Goal: Task Accomplishment & Management: Manage account settings

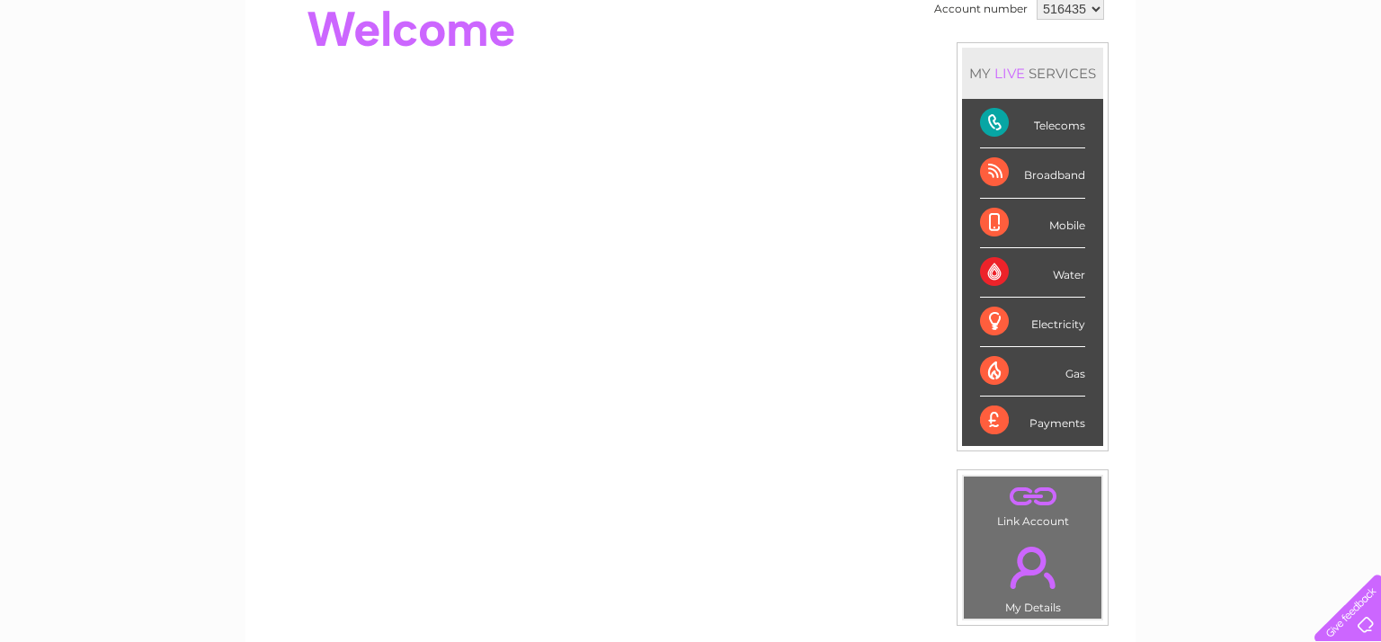
scroll to position [188, 0]
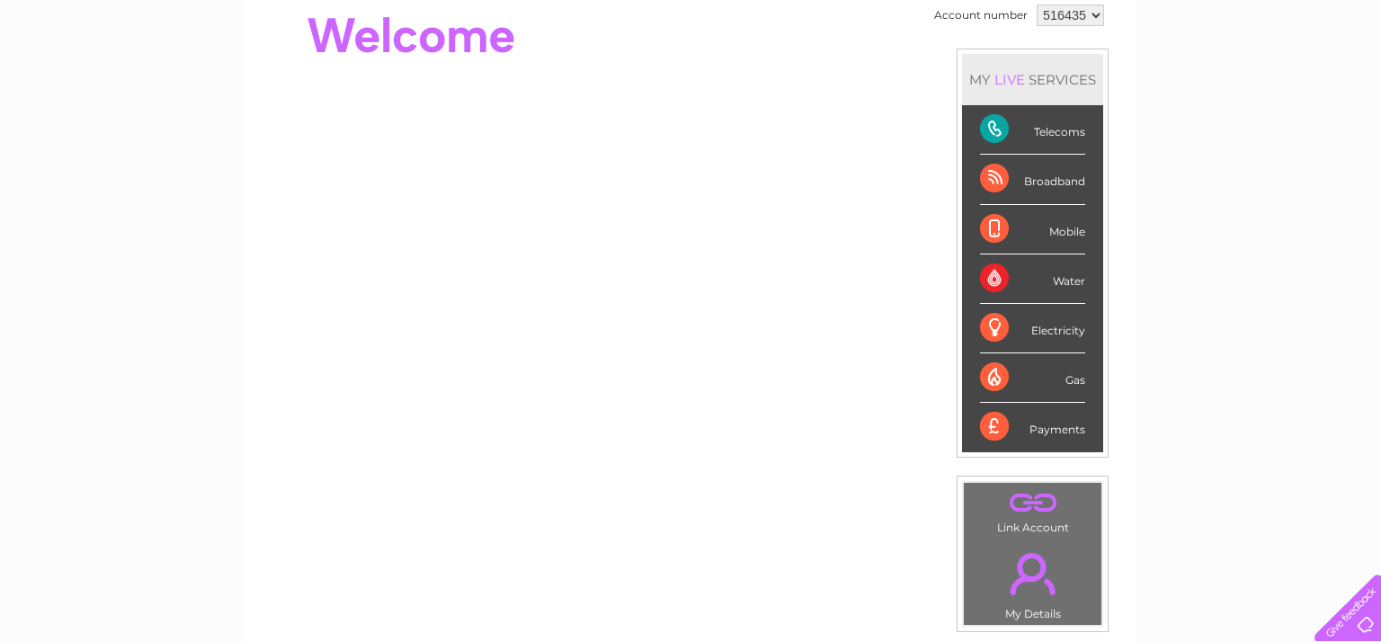
click at [991, 129] on div "Telecoms" at bounding box center [1032, 129] width 105 height 49
click at [1028, 129] on div "Telecoms" at bounding box center [1032, 129] width 105 height 49
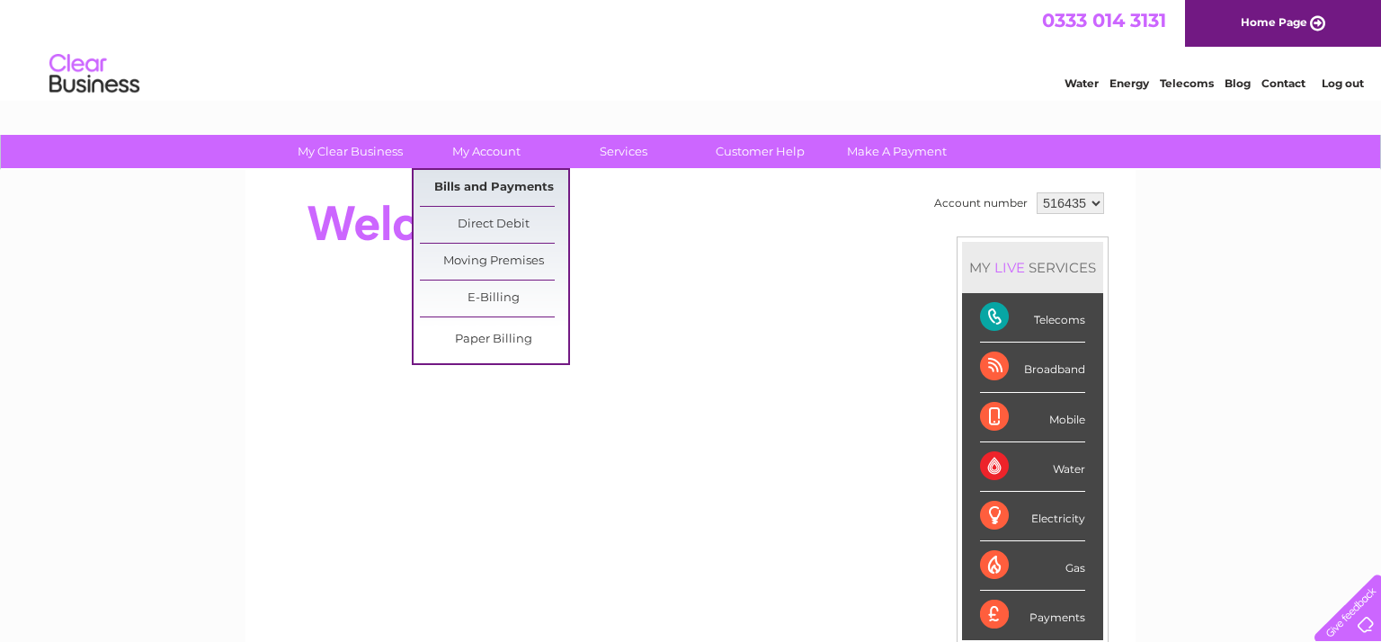
click at [481, 190] on link "Bills and Payments" at bounding box center [494, 188] width 148 height 36
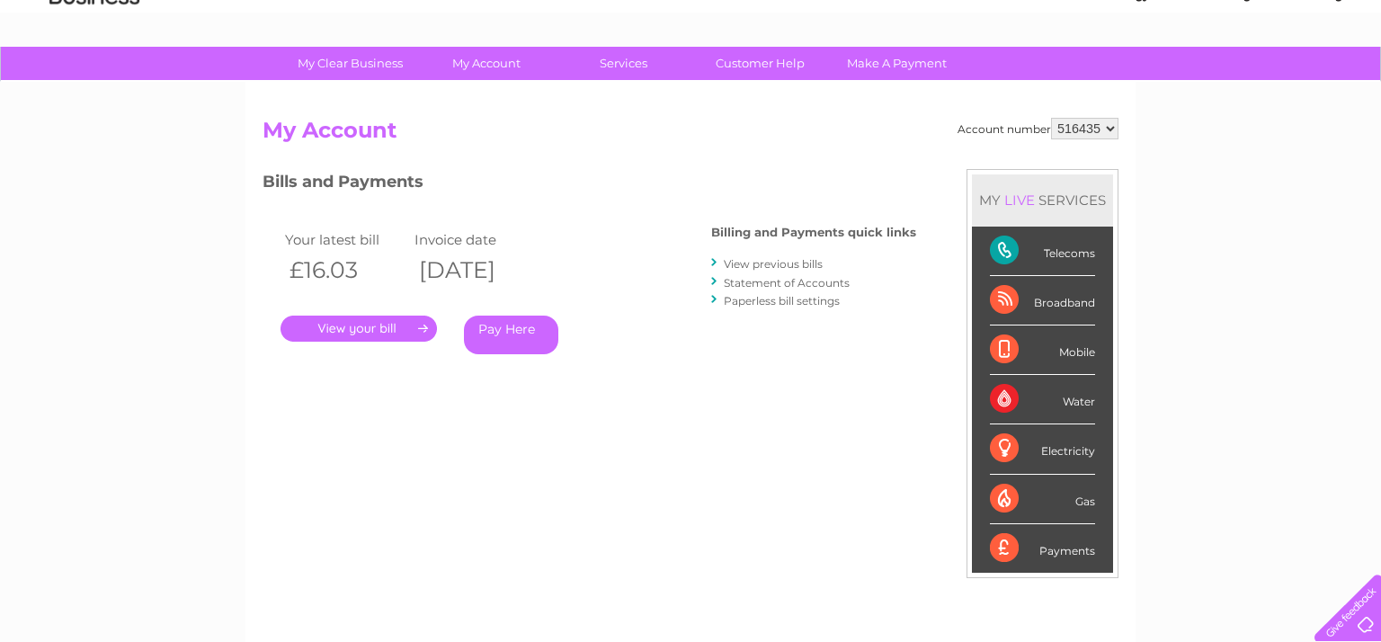
scroll to position [86, 0]
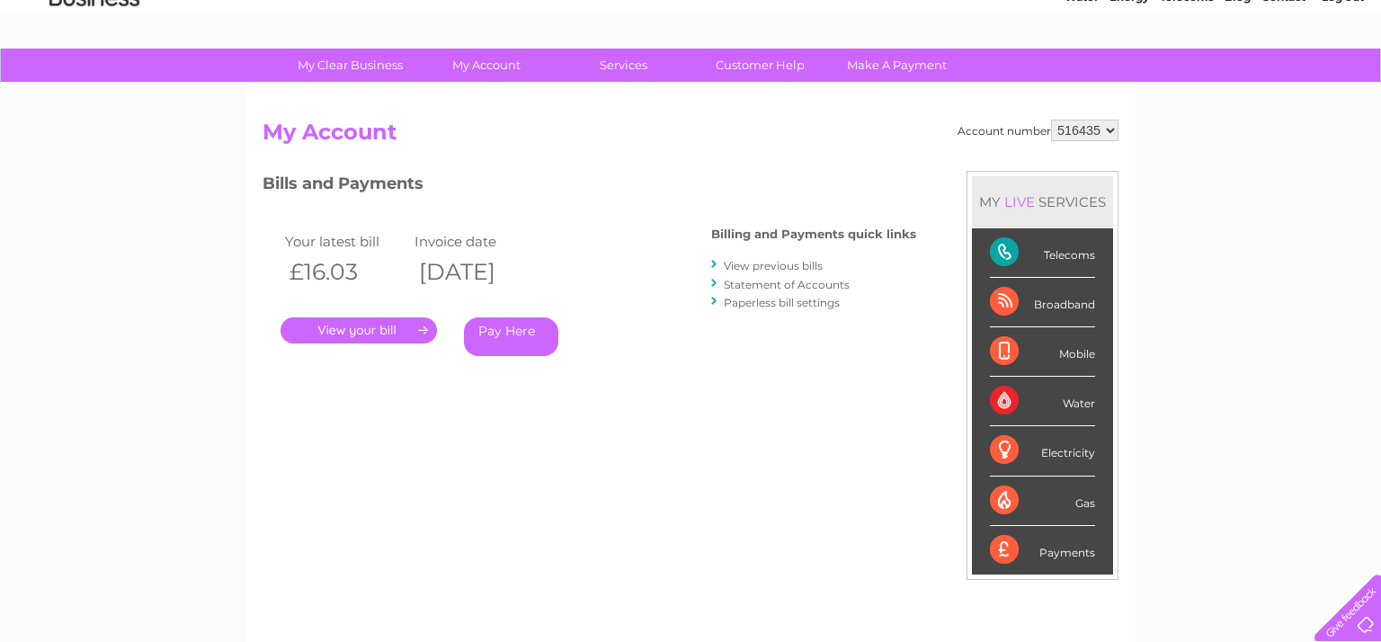
click at [801, 281] on link "Statement of Accounts" at bounding box center [787, 284] width 126 height 13
click at [742, 281] on link "Statement of Accounts" at bounding box center [787, 284] width 126 height 13
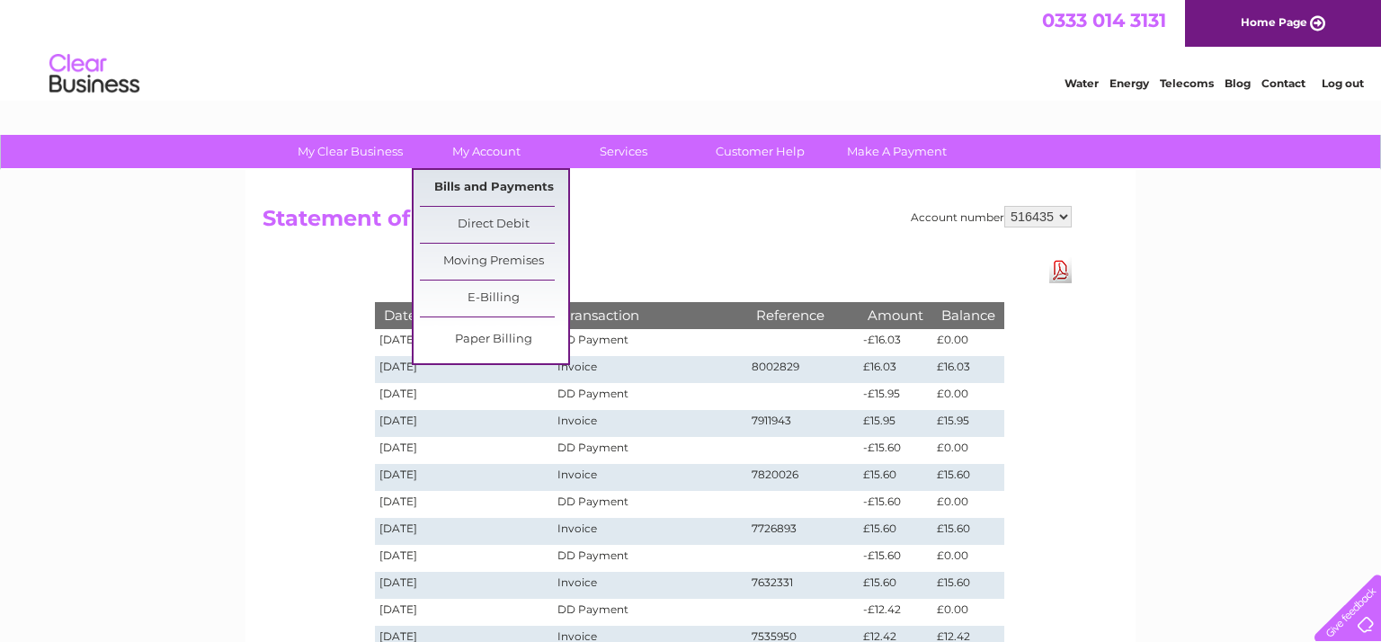
click at [472, 190] on link "Bills and Payments" at bounding box center [494, 188] width 148 height 36
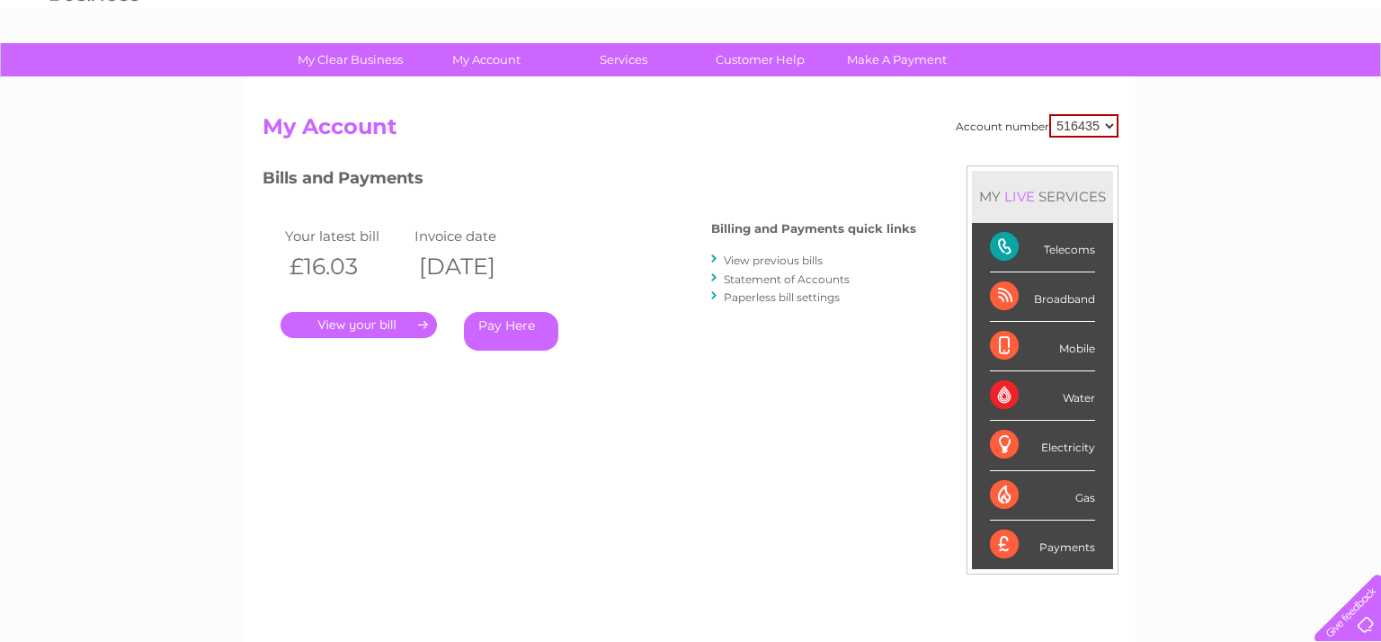
scroll to position [77, 0]
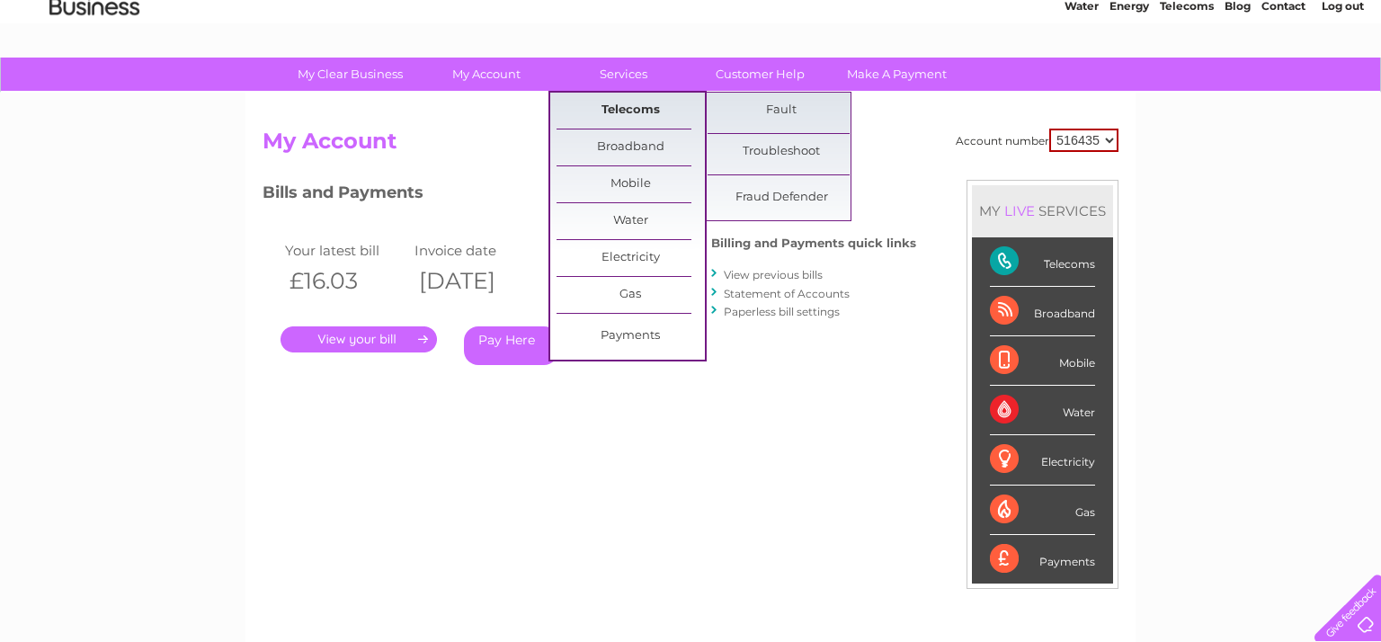
click at [619, 108] on link "Telecoms" at bounding box center [631, 111] width 148 height 36
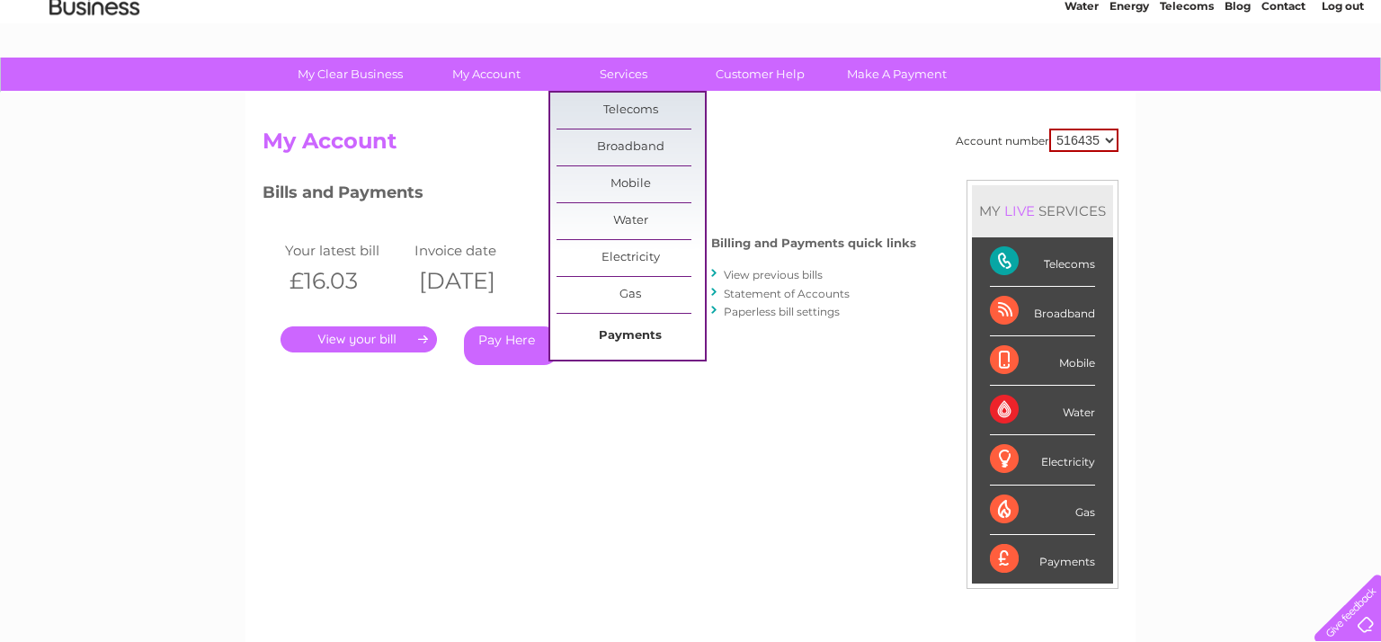
click at [630, 329] on link "Payments" at bounding box center [631, 336] width 148 height 36
